Goal: Check status: Check status

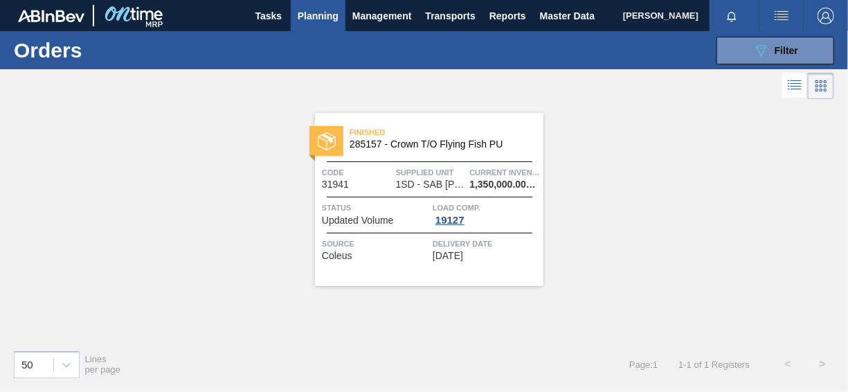
click at [322, 17] on span "Planning" at bounding box center [318, 16] width 41 height 17
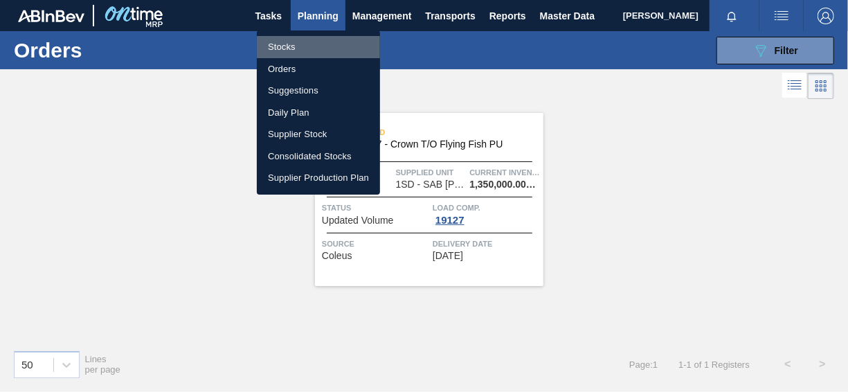
click at [301, 48] on li "Stocks" at bounding box center [318, 47] width 123 height 22
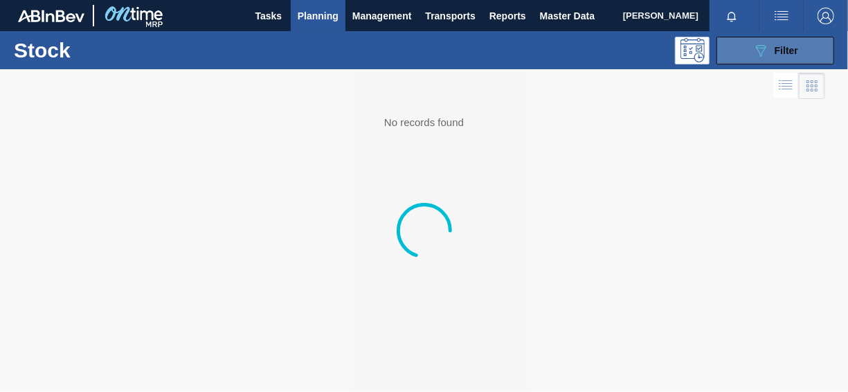
click at [750, 50] on button "089F7B8B-B2A5-4AFE-B5C0-19BA573D28AC Filter" at bounding box center [775, 51] width 118 height 28
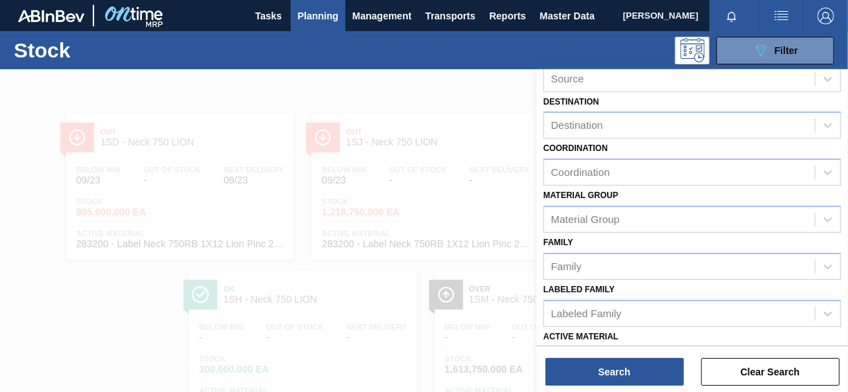
scroll to position [138, 0]
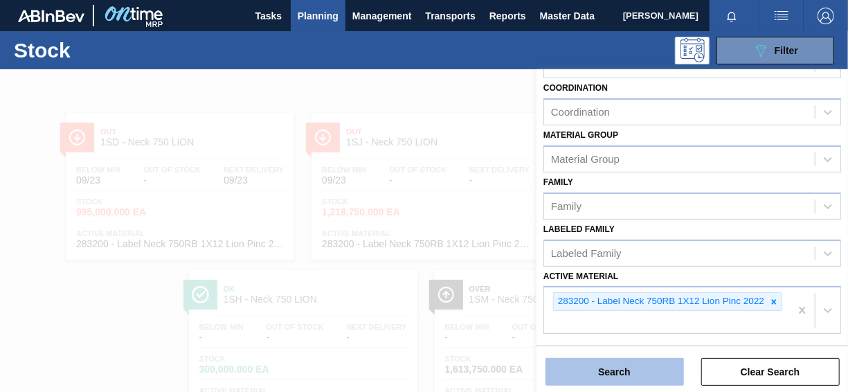
click at [612, 369] on button "Search" at bounding box center [614, 372] width 138 height 28
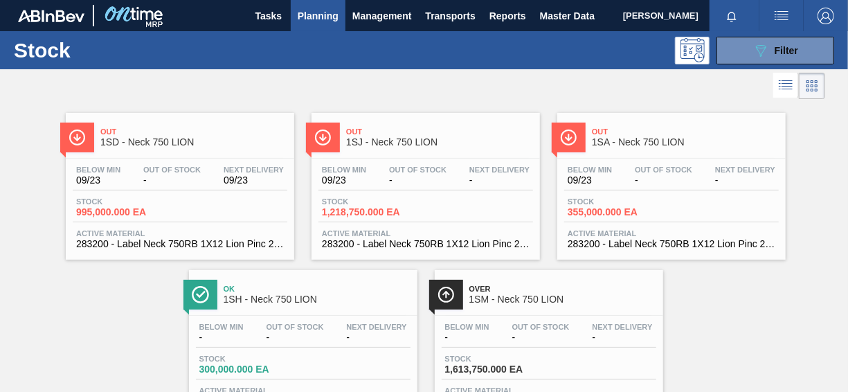
click at [102, 208] on span "995,000.000 EA" at bounding box center [124, 212] width 97 height 10
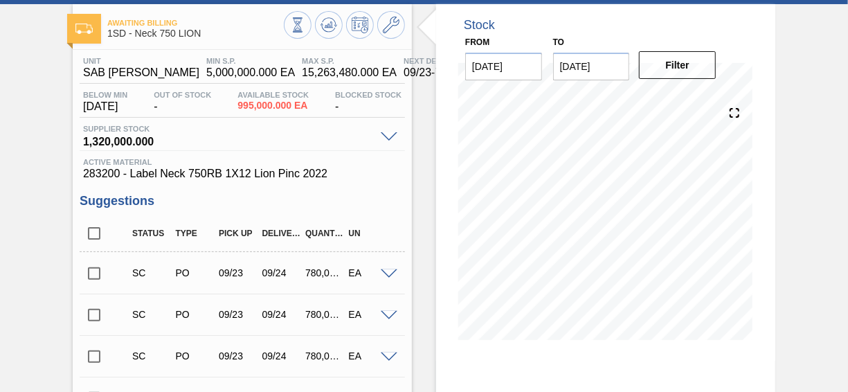
scroll to position [138, 0]
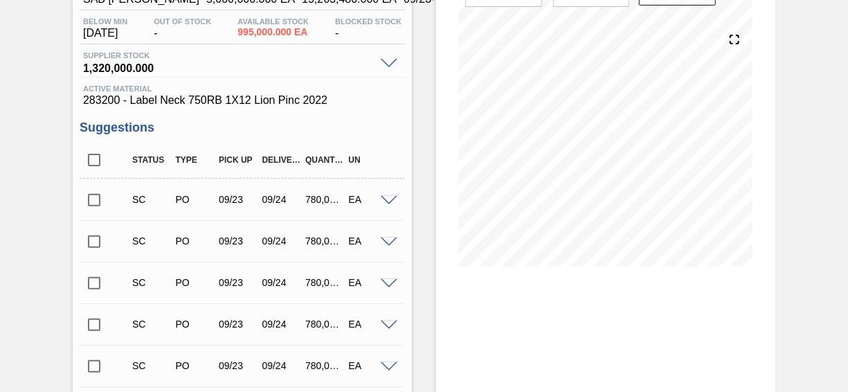
click at [98, 203] on input "checkbox" at bounding box center [94, 199] width 29 height 29
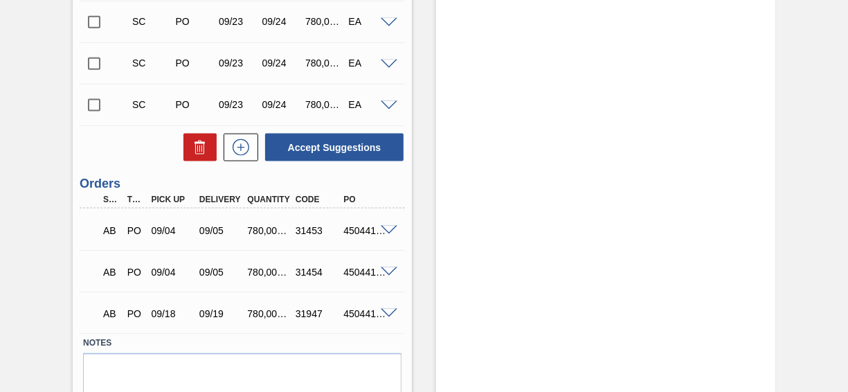
scroll to position [911, 0]
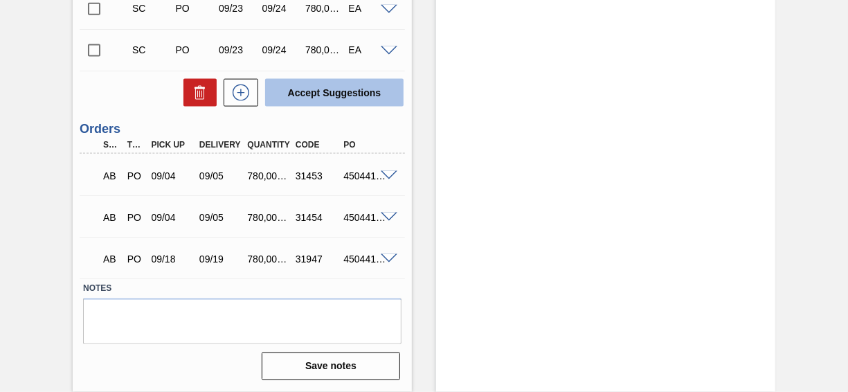
click at [327, 91] on button "Accept Suggestions" at bounding box center [334, 93] width 138 height 28
checkbox input "false"
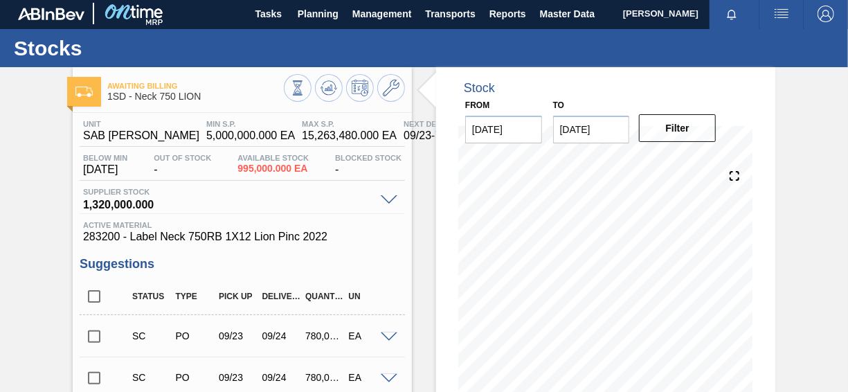
scroll to position [0, 0]
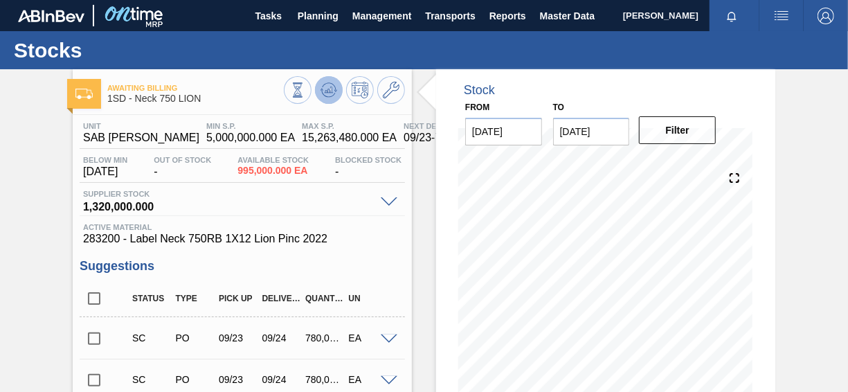
click at [324, 90] on icon at bounding box center [328, 90] width 17 height 17
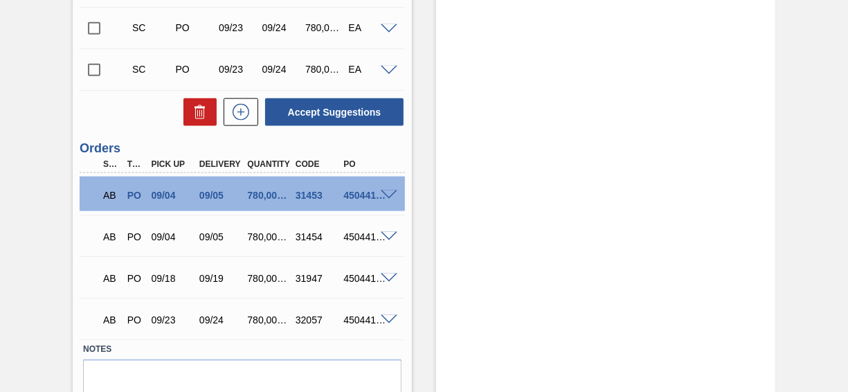
scroll to position [773, 0]
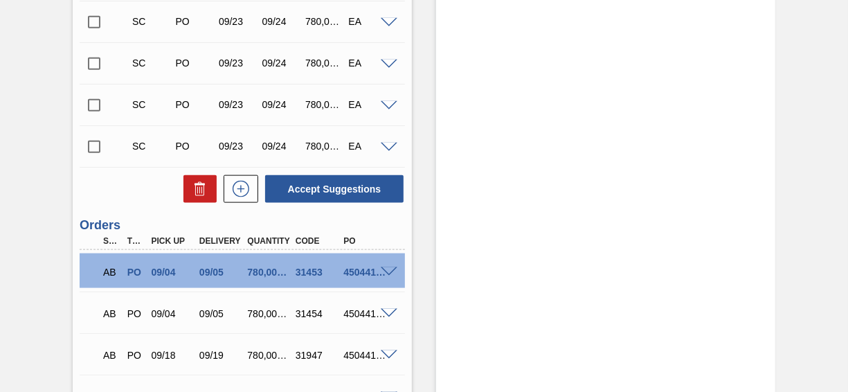
click at [91, 144] on input "checkbox" at bounding box center [94, 146] width 29 height 29
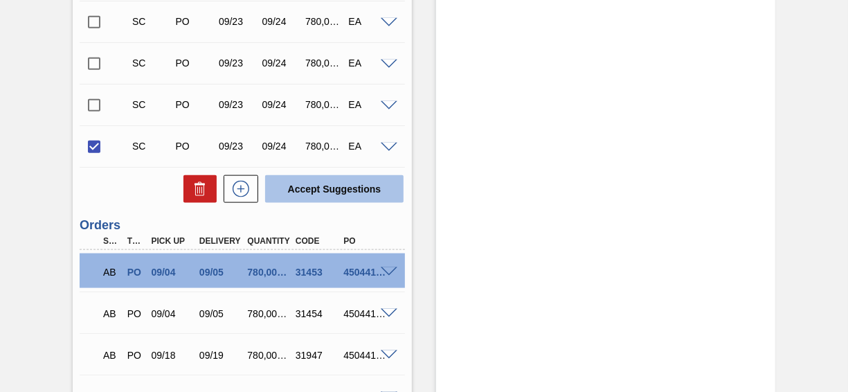
click at [327, 185] on button "Accept Suggestions" at bounding box center [334, 189] width 138 height 28
checkbox input "false"
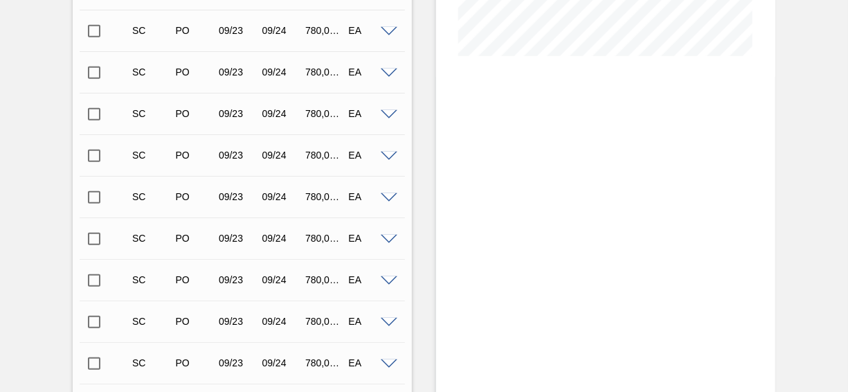
scroll to position [81, 0]
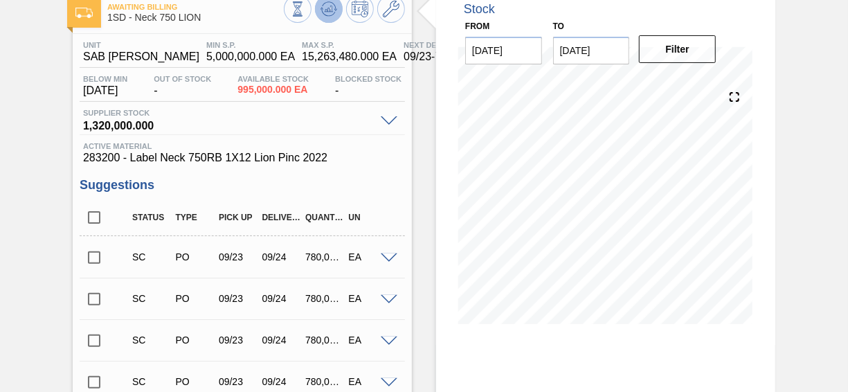
click at [320, 11] on icon at bounding box center [328, 9] width 17 height 17
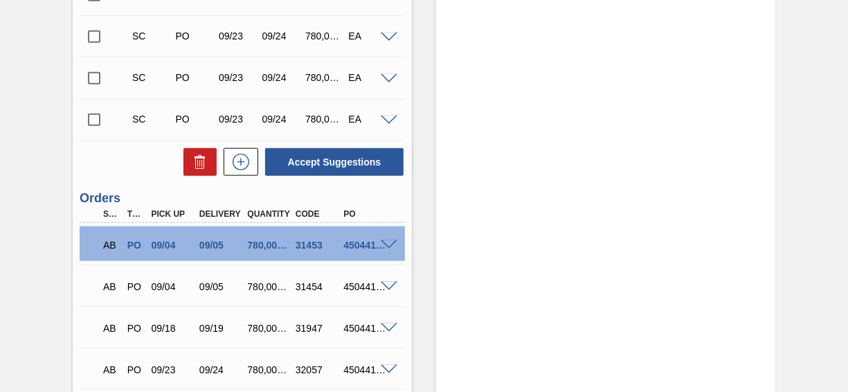
scroll to position [704, 0]
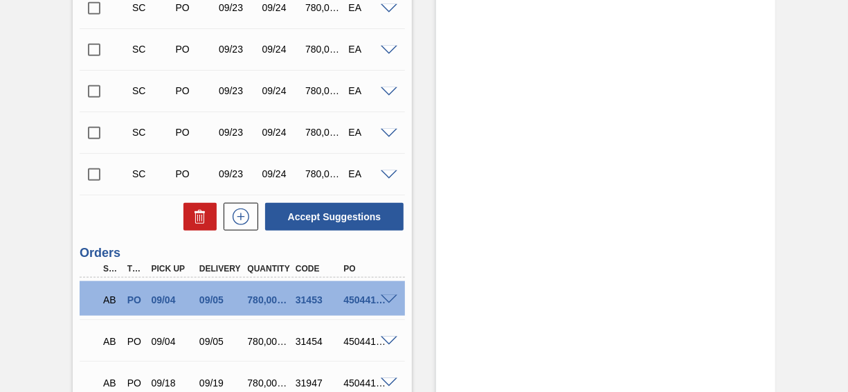
click at [98, 176] on input "checkbox" at bounding box center [94, 174] width 29 height 29
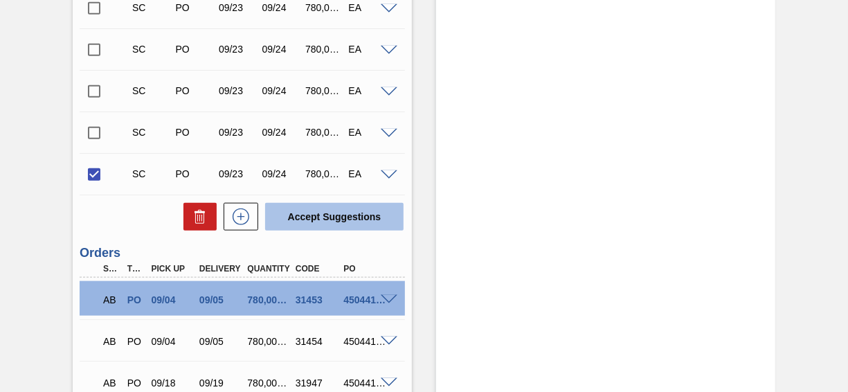
click at [358, 217] on button "Accept Suggestions" at bounding box center [334, 217] width 138 height 28
checkbox input "false"
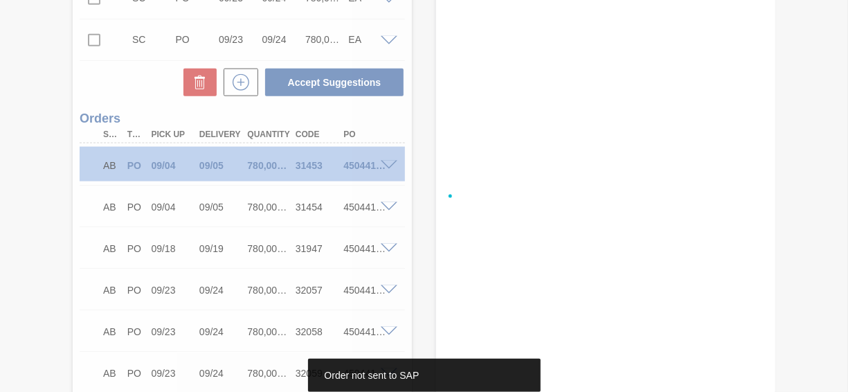
scroll to position [911, 0]
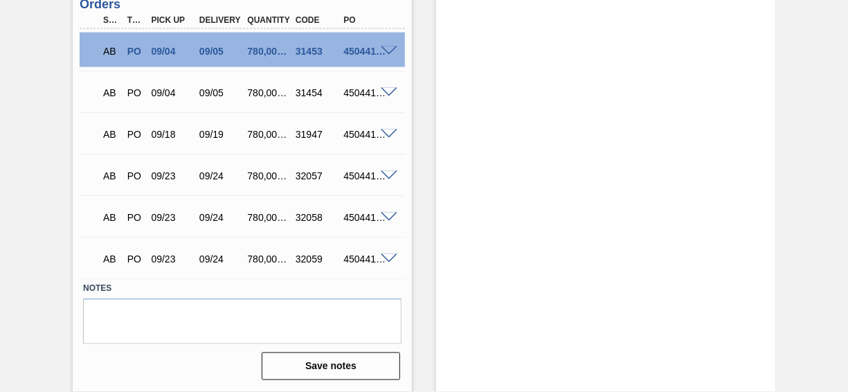
click at [390, 53] on span at bounding box center [389, 51] width 17 height 10
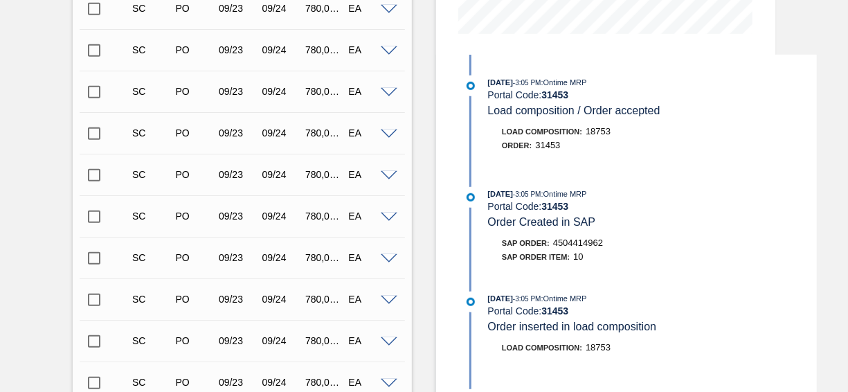
scroll to position [358, 0]
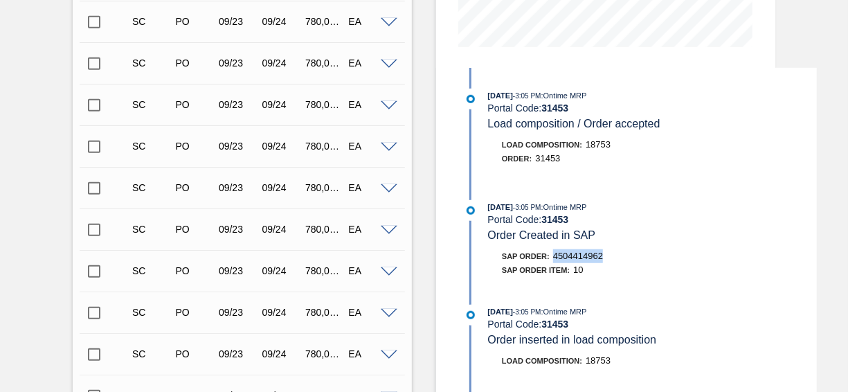
drag, startPoint x: 556, startPoint y: 255, endPoint x: 603, endPoint y: 260, distance: 48.0
click at [603, 260] on span "4504414962" at bounding box center [578, 255] width 50 height 10
copy span "4504414962"
